Goal: Information Seeking & Learning: Find specific page/section

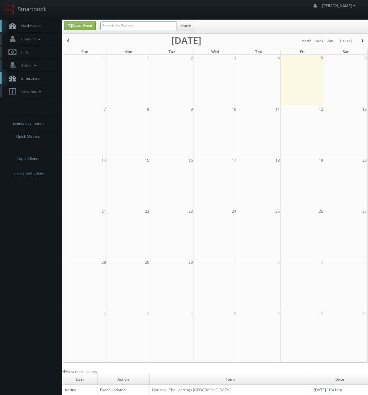
click at [117, 24] on input "text" at bounding box center [138, 25] width 76 height 9
type input "sci direct"
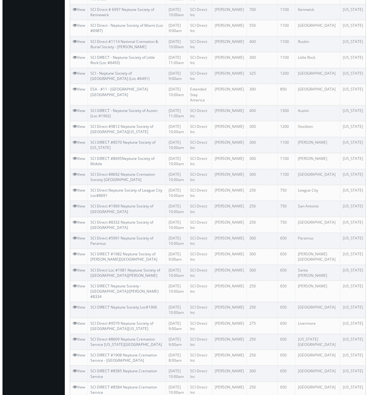
scroll to position [218, 0]
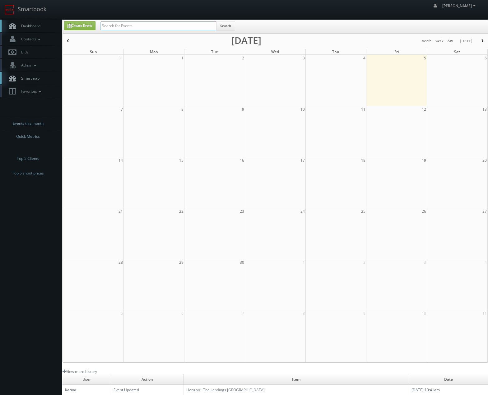
drag, startPoint x: 167, startPoint y: 26, endPoint x: 163, endPoint y: 25, distance: 3.5
click at [167, 26] on input "text" at bounding box center [158, 25] width 116 height 9
type input "sci direct"
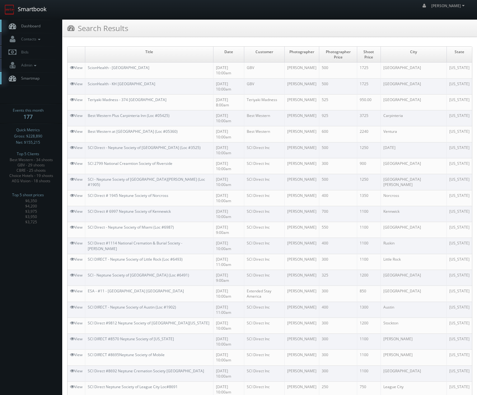
click at [23, 8] on link "Smartbook" at bounding box center [25, 9] width 51 height 19
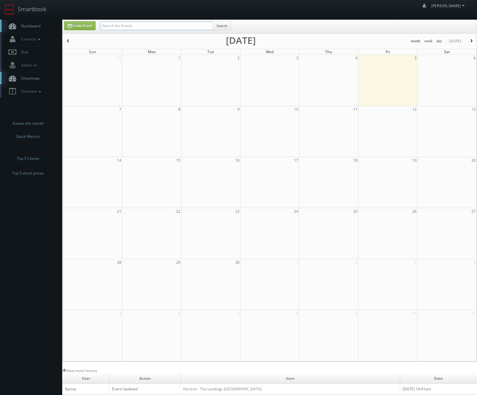
click at [131, 23] on input "text" at bounding box center [156, 25] width 113 height 9
type input "sci"
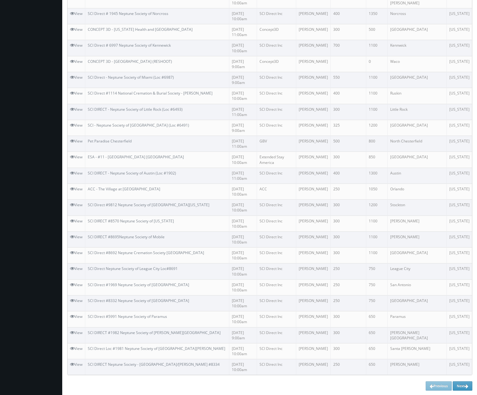
scroll to position [486, 0]
click at [463, 387] on link "Next" at bounding box center [463, 385] width 20 height 9
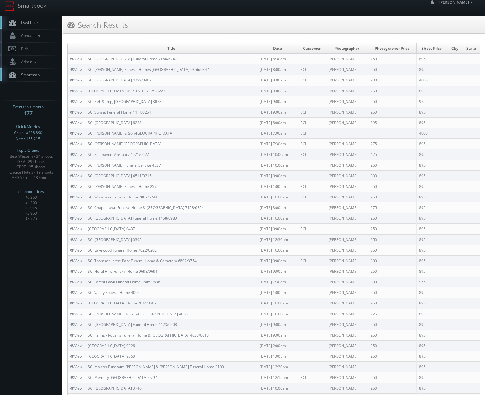
scroll to position [0, 0]
